Goal: Navigation & Orientation: Find specific page/section

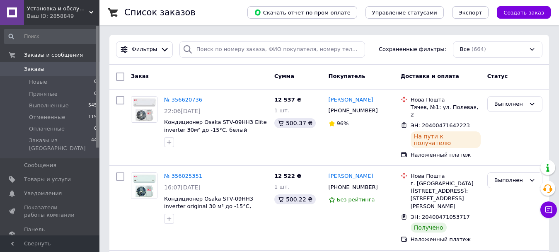
click at [71, 12] on div "Ваш ID: 2858849" at bounding box center [63, 15] width 73 height 7
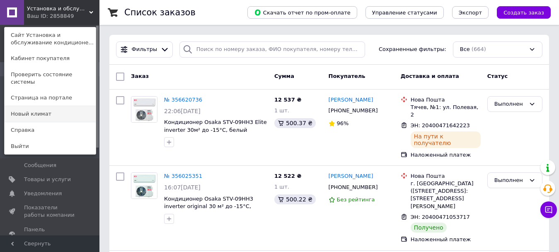
click at [47, 107] on link "Новый климат" at bounding box center [50, 114] width 91 height 16
